Goal: Information Seeking & Learning: Learn about a topic

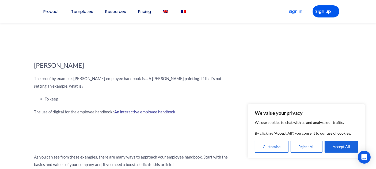
scroll to position [2108, 0]
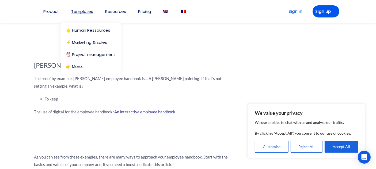
click at [82, 15] on li "Templates 🌟 Human Ressources ⚡️ Marketing & sales ⏰ Project management 👉 More…" at bounding box center [83, 11] width 22 height 23
click at [80, 66] on link "👉 More…" at bounding box center [92, 66] width 52 height 4
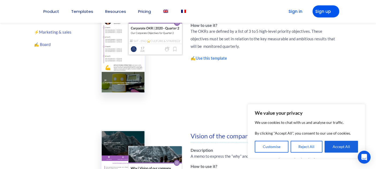
scroll to position [224, 0]
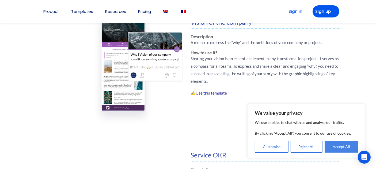
click at [349, 148] on button "Accept All" at bounding box center [341, 146] width 33 height 12
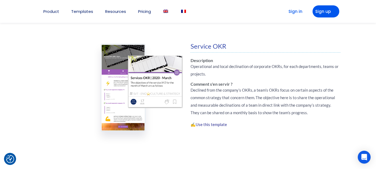
scroll to position [333, 0]
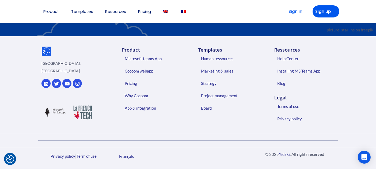
scroll to position [864, 0]
